Goal: Check status: Check status

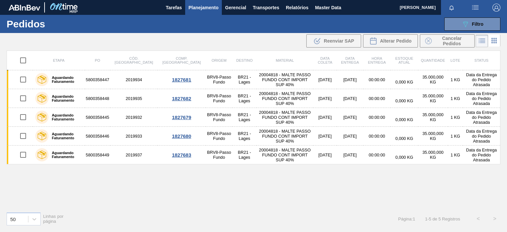
click at [279, 22] on div "089F7B8B-B2A5-4AFE-B5C0-19BA573D28AC Filtro Código Pedido Portal Códido PO SAP …" at bounding box center [302, 24] width 403 height 20
click at [469, 19] on button "089F7B8B-B2A5-4AFE-B5C0-19BA573D28AC Filtro" at bounding box center [473, 24] width 56 height 13
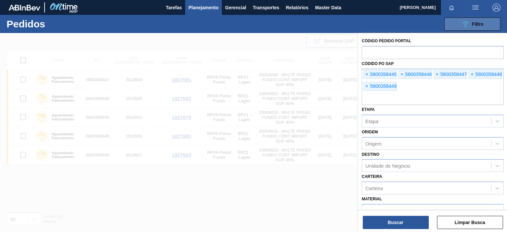
click at [466, 24] on icon "089F7B8B-B2A5-4AFE-B5C0-19BA573D28AC" at bounding box center [466, 24] width 8 height 8
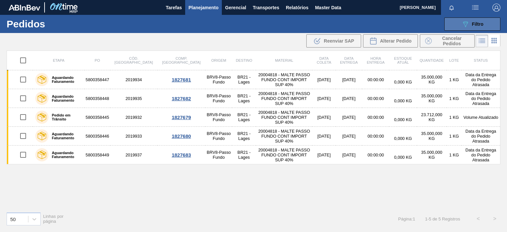
click at [465, 18] on button "089F7B8B-B2A5-4AFE-B5C0-19BA573D28AC Filtro" at bounding box center [473, 24] width 56 height 13
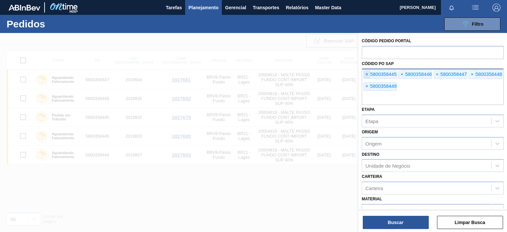
click at [369, 74] on span "×" at bounding box center [367, 75] width 6 height 8
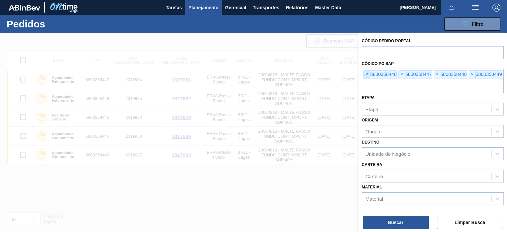
click at [369, 74] on span "×" at bounding box center [367, 75] width 6 height 8
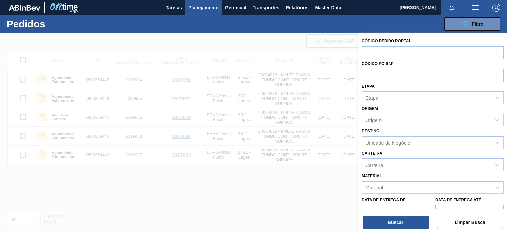
paste input "text"
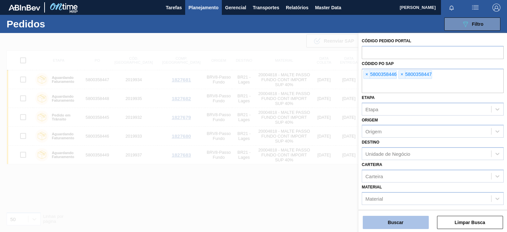
click at [411, 225] on button "Buscar" at bounding box center [396, 222] width 66 height 13
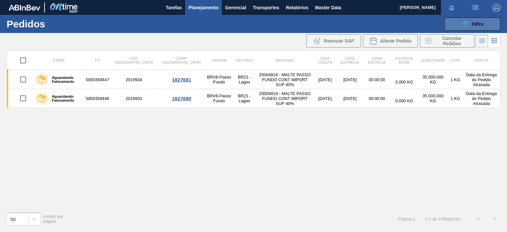
click at [463, 27] on icon "089F7B8B-B2A5-4AFE-B5C0-19BA573D28AC" at bounding box center [466, 24] width 8 height 8
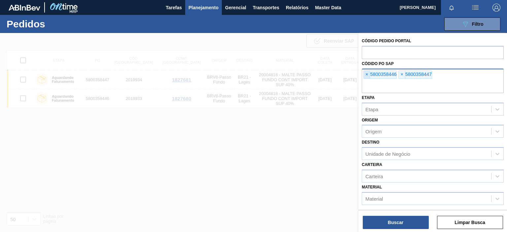
click at [366, 76] on span "×" at bounding box center [367, 75] width 6 height 8
click at [366, 81] on input "text" at bounding box center [433, 87] width 142 height 13
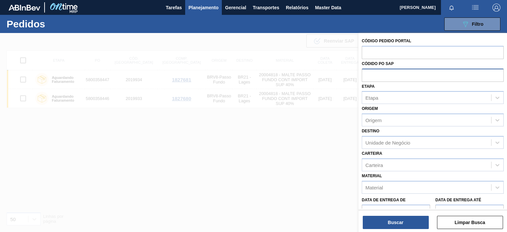
paste input "text"
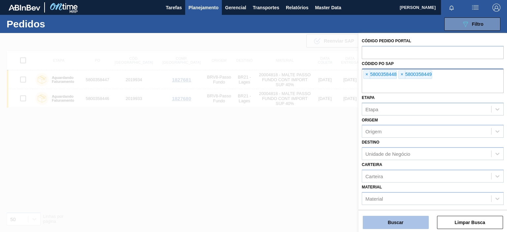
click at [425, 222] on button "Buscar" at bounding box center [396, 222] width 66 height 13
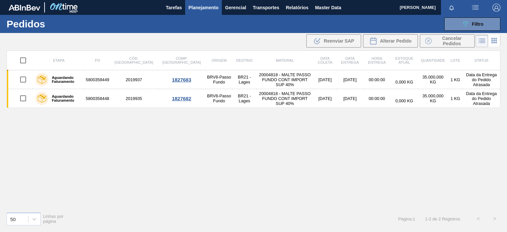
drag, startPoint x: 188, startPoint y: 150, endPoint x: 192, endPoint y: 141, distance: 10.0
click at [188, 150] on div "Etapa PO Cód. Pedido Comp. Carga Origem Destino Material Data coleta Data entre…" at bounding box center [254, 129] width 494 height 156
